Goal: Feedback & Contribution: Leave review/rating

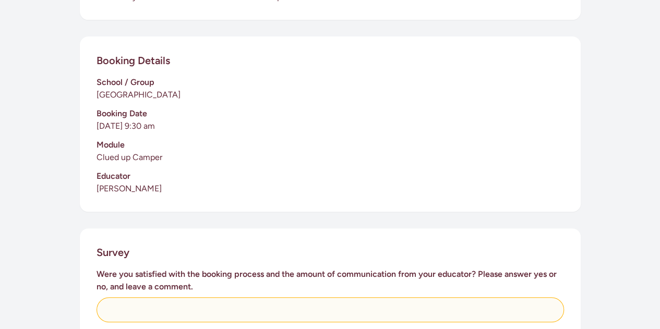
scroll to position [261, 0]
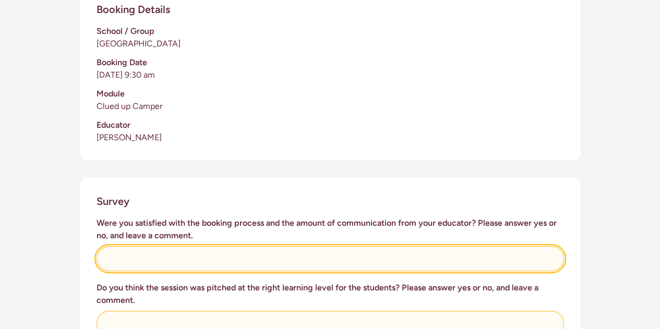
click at [135, 248] on input "text" at bounding box center [330, 258] width 467 height 25
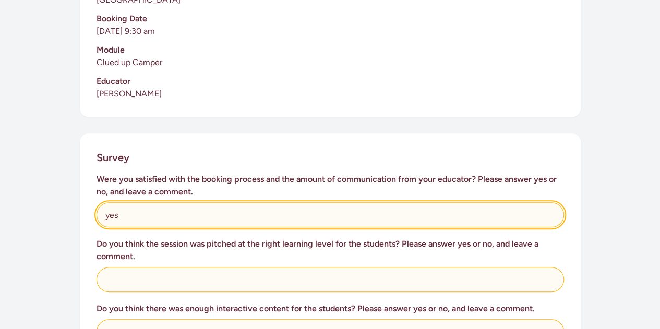
scroll to position [365, 0]
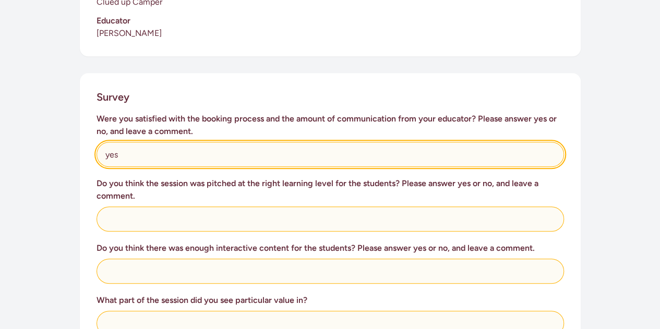
type input "yes"
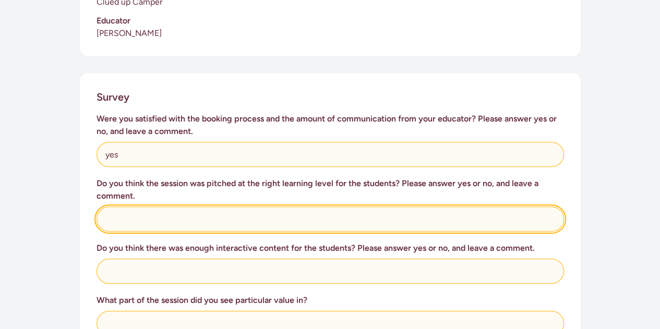
click at [177, 207] on input "text" at bounding box center [330, 219] width 467 height 25
type input "perfect"
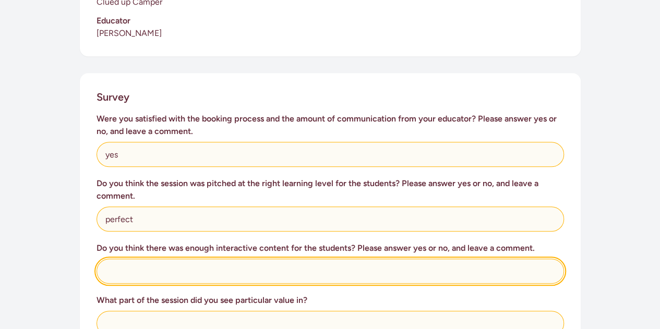
click at [142, 263] on input "text" at bounding box center [330, 271] width 467 height 25
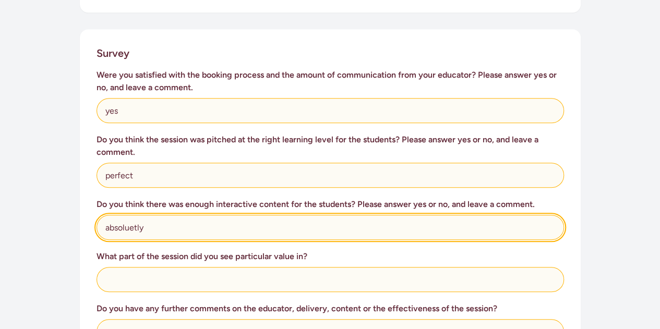
scroll to position [470, 0]
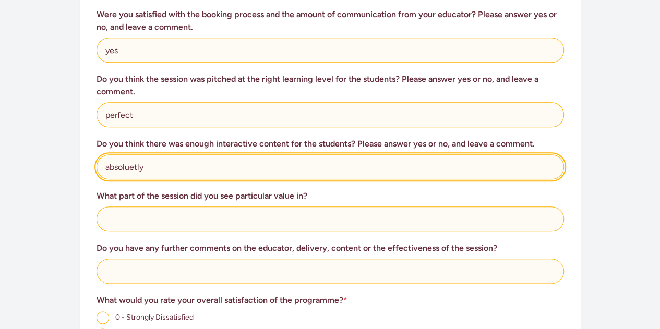
click at [136, 155] on input "absoluetly" at bounding box center [330, 166] width 467 height 25
type input "absolutely"
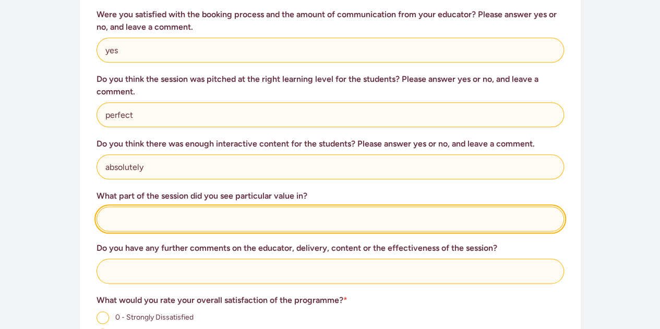
click at [151, 210] on input "text" at bounding box center [330, 219] width 467 height 25
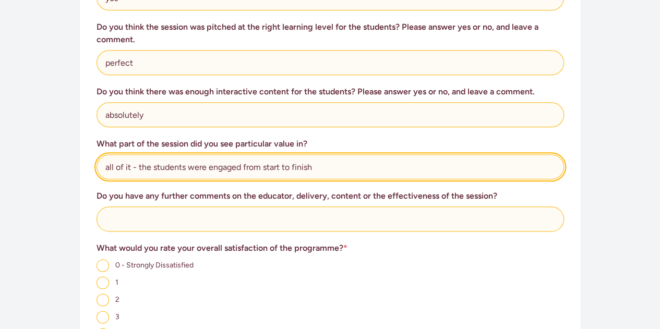
type input "all of it - the students were engaged from start to finish"
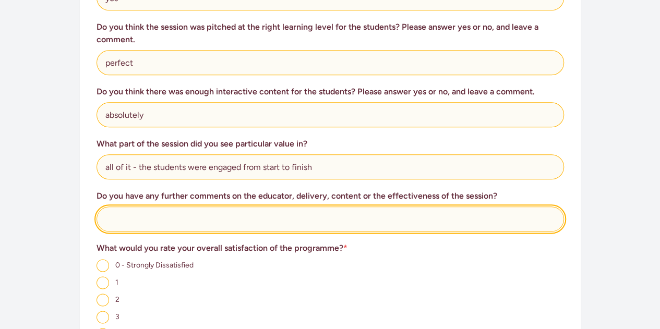
click at [175, 216] on input "text" at bounding box center [330, 219] width 467 height 25
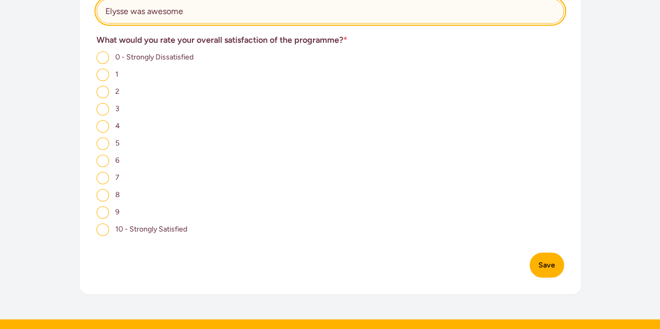
scroll to position [730, 0]
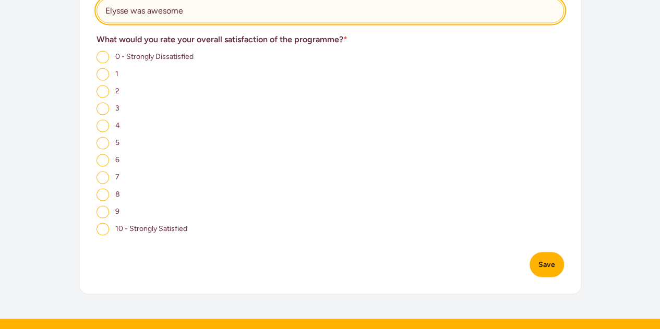
type input "Elysse was awesome"
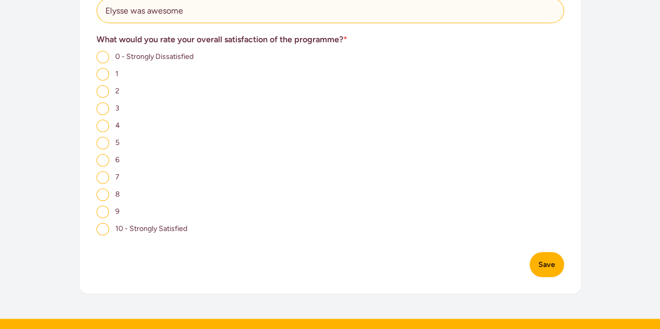
click at [99, 223] on input "10 - Strongly Satisfied" at bounding box center [103, 229] width 13 height 13
radio input "true"
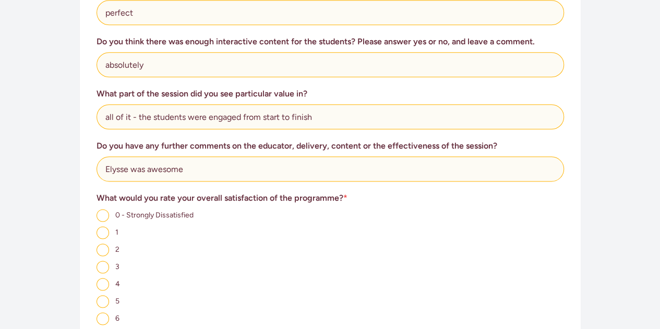
scroll to position [522, 0]
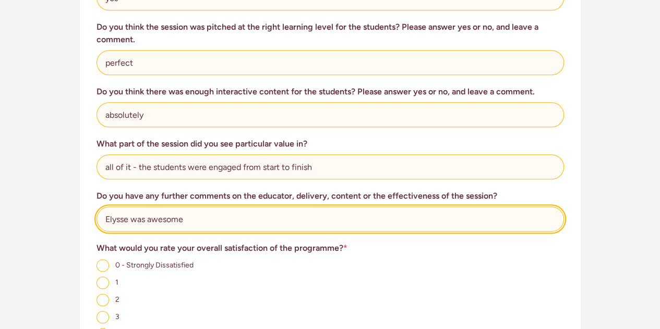
click at [211, 208] on input "Elysse was awesome" at bounding box center [330, 219] width 467 height 25
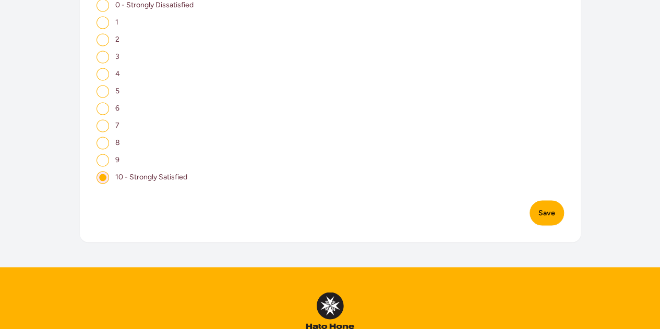
scroll to position [783, 0]
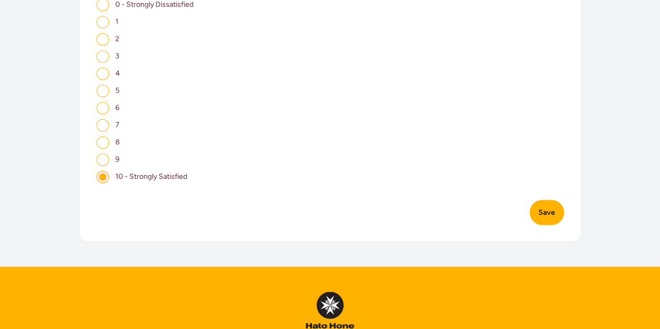
type input "Elysse was awesome. Thank you! [PERSON_NAME] - Room 14"
click at [545, 204] on button "Save" at bounding box center [546, 212] width 34 height 25
